Goal: Task Accomplishment & Management: Use online tool/utility

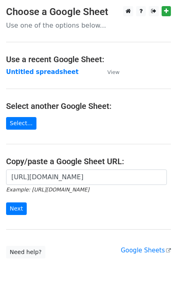
scroll to position [0, 178]
type input "[URL][DOMAIN_NAME]"
click at [16, 209] on input "Next" at bounding box center [16, 208] width 21 height 13
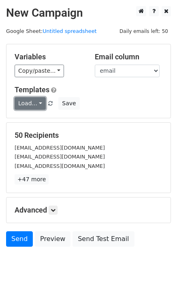
click at [32, 109] on link "Load..." at bounding box center [30, 103] width 31 height 13
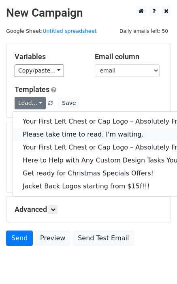
click at [45, 128] on link "Please take time to read. I'm waiting." at bounding box center [110, 134] width 194 height 13
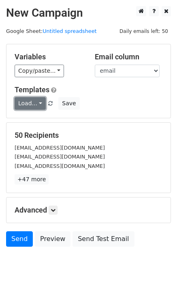
click at [30, 104] on link "Load..." at bounding box center [30, 103] width 31 height 13
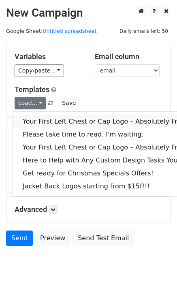
click at [44, 121] on link "Your First Left Chest or Cap Logo – Absolutely Free" at bounding box center [110, 121] width 194 height 13
